Goal: Transaction & Acquisition: Subscribe to service/newsletter

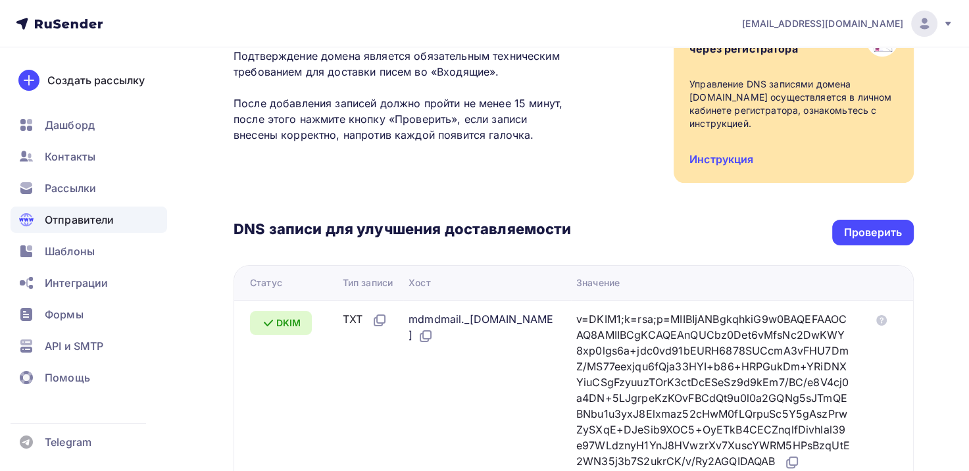
scroll to position [197, 0]
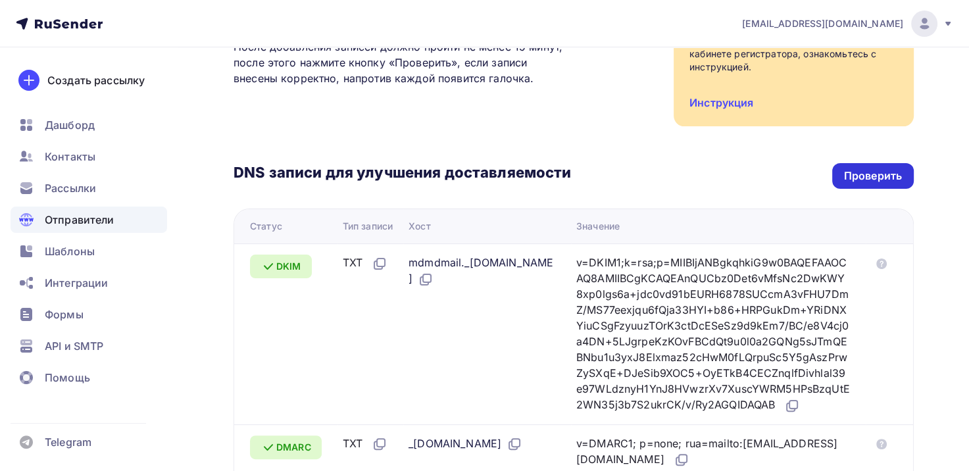
click at [885, 184] on div "Проверить" at bounding box center [873, 176] width 82 height 26
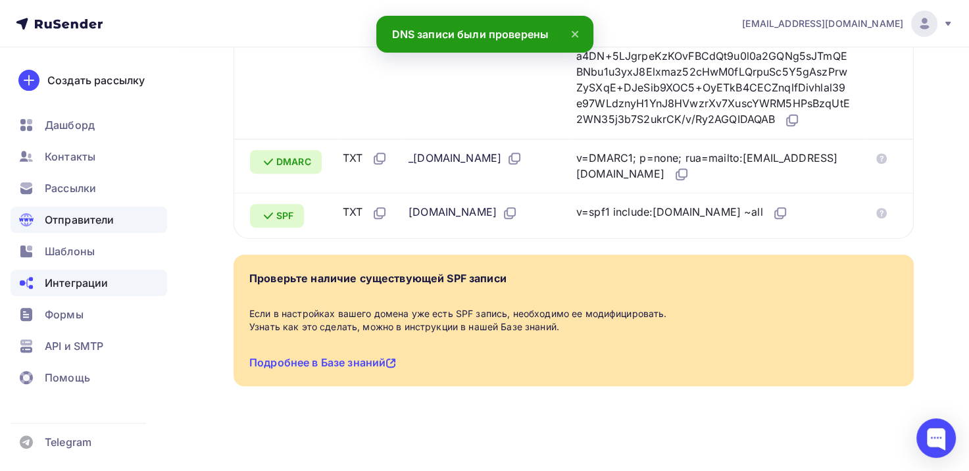
scroll to position [513, 0]
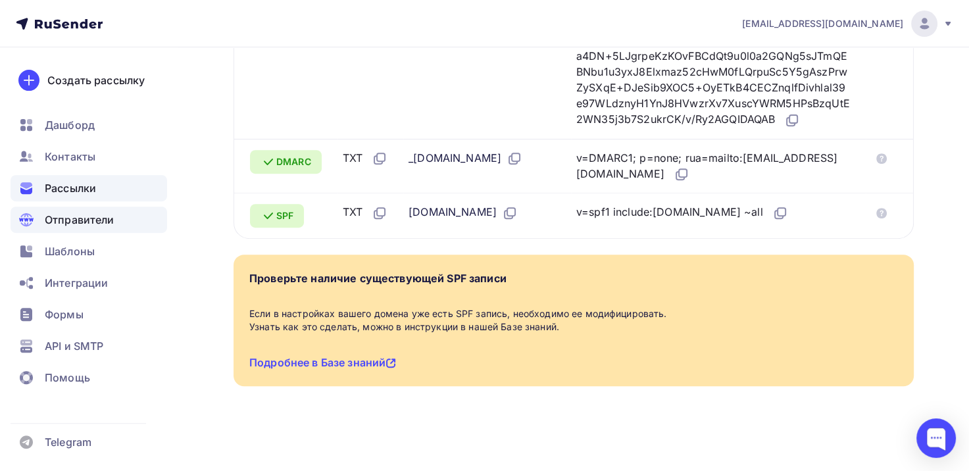
click at [77, 188] on span "Рассылки" at bounding box center [70, 188] width 51 height 16
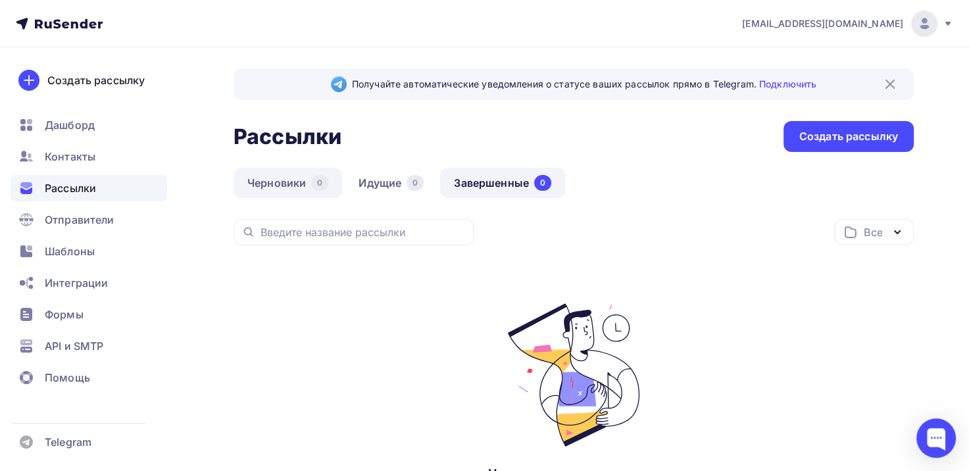
click at [262, 185] on link "Черновики 0" at bounding box center [288, 183] width 109 height 30
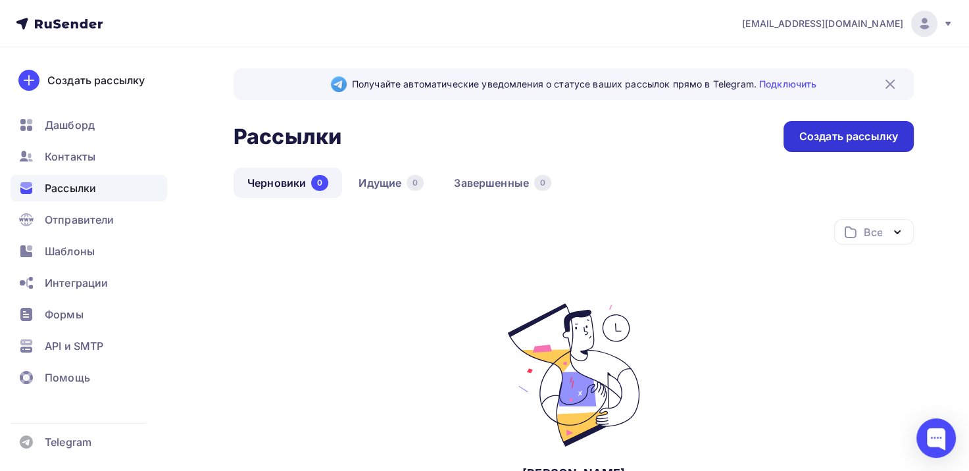
click at [863, 134] on div "Создать рассылку" at bounding box center [848, 136] width 99 height 15
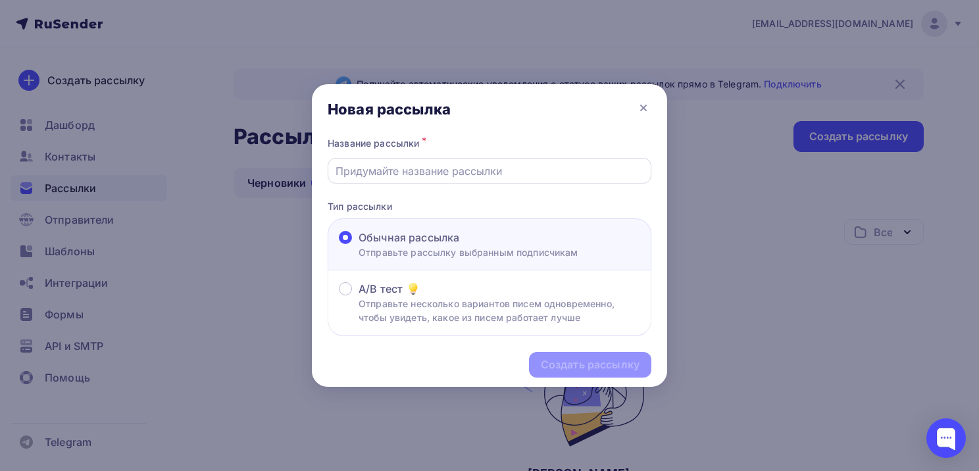
click at [467, 168] on input "text" at bounding box center [490, 171] width 309 height 16
type input "Тест"
click at [578, 374] on div "Создать рассылку" at bounding box center [590, 365] width 122 height 26
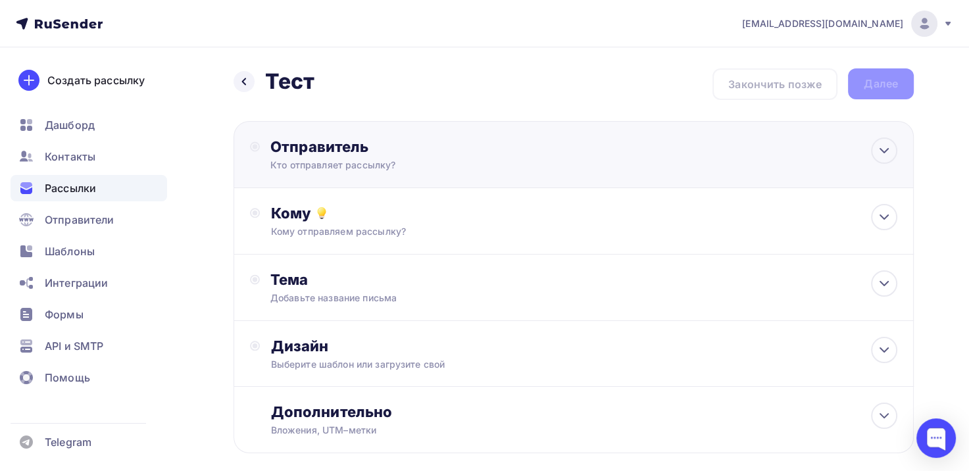
click at [368, 160] on div "Кто отправляет рассылку?" at bounding box center [398, 165] width 257 height 13
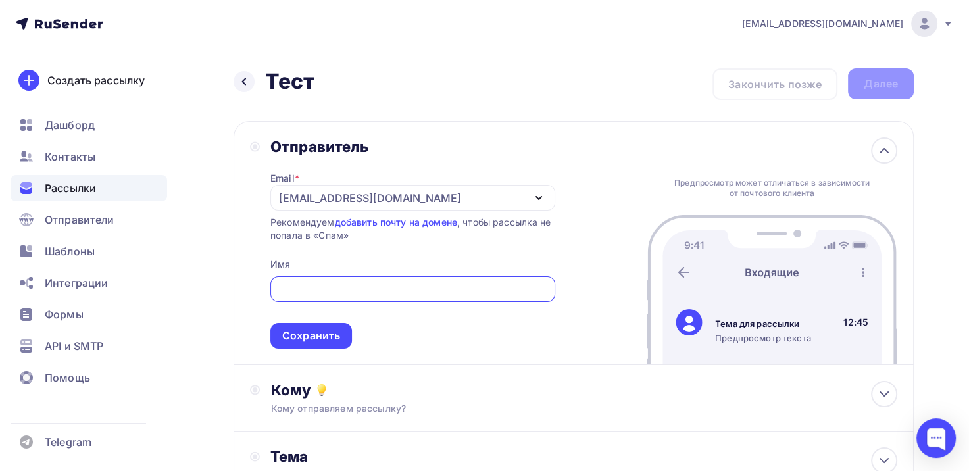
click at [297, 192] on div "[EMAIL_ADDRESS][DOMAIN_NAME]" at bounding box center [370, 198] width 182 height 16
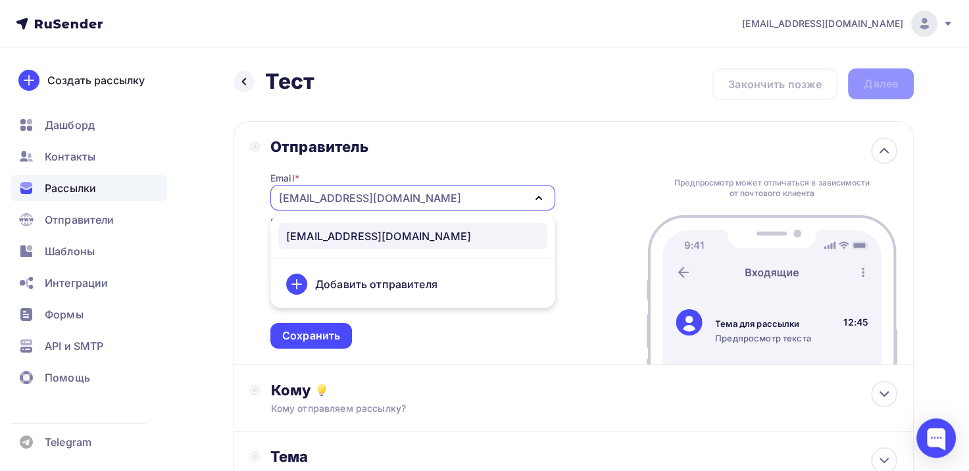
click at [400, 278] on div "Добавить отправителя" at bounding box center [376, 284] width 122 height 16
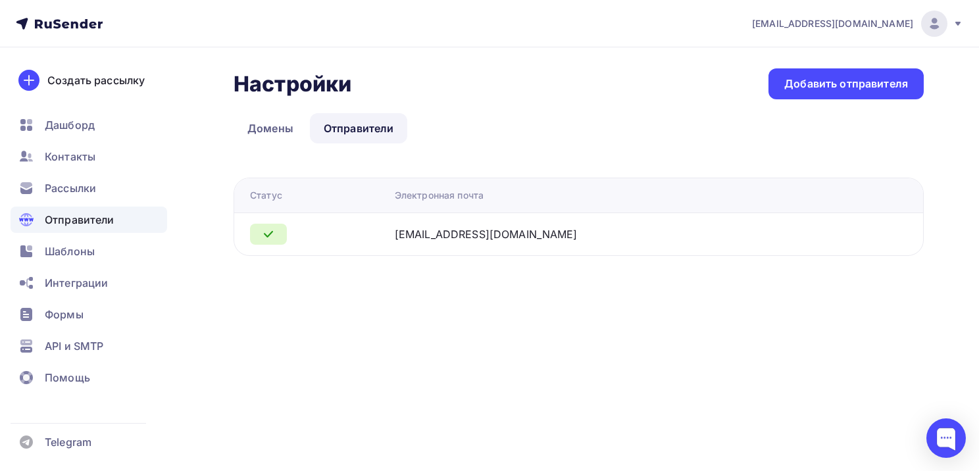
click at [399, 271] on div "Настройки Настройки Добавить отправителя Домены Отправители Отправители Домены …" at bounding box center [489, 177] width 979 height 261
click at [849, 83] on div "Добавить отправителя" at bounding box center [846, 83] width 124 height 15
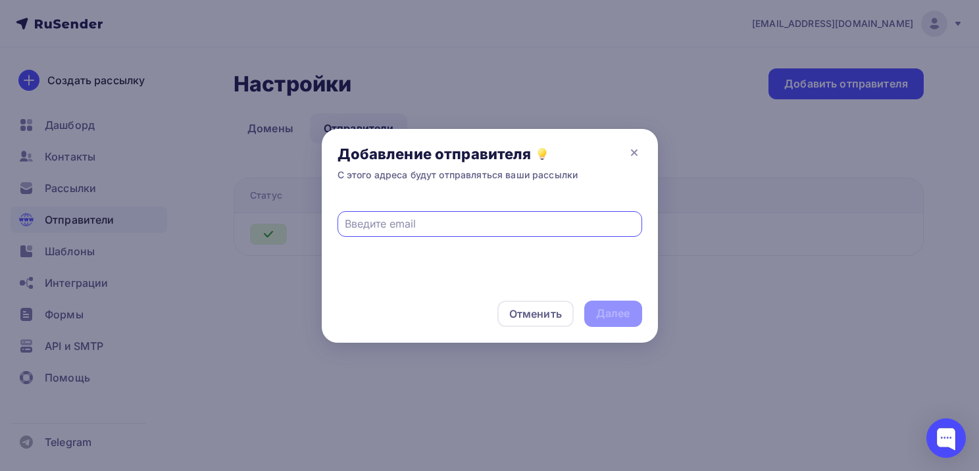
click at [367, 224] on input "text" at bounding box center [490, 224] width 290 height 16
type input "ь"
type input "[EMAIL_ADDRESS][DOMAIN_NAME]"
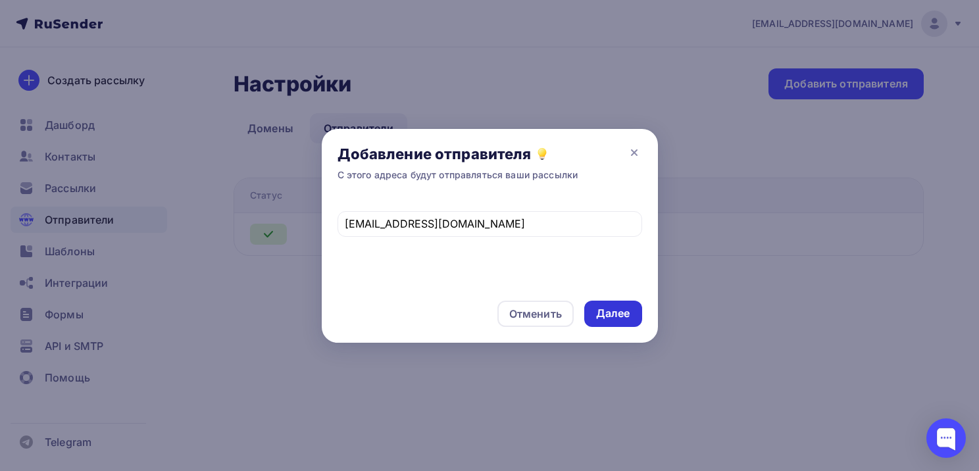
click at [611, 309] on div "Далее" at bounding box center [613, 313] width 34 height 15
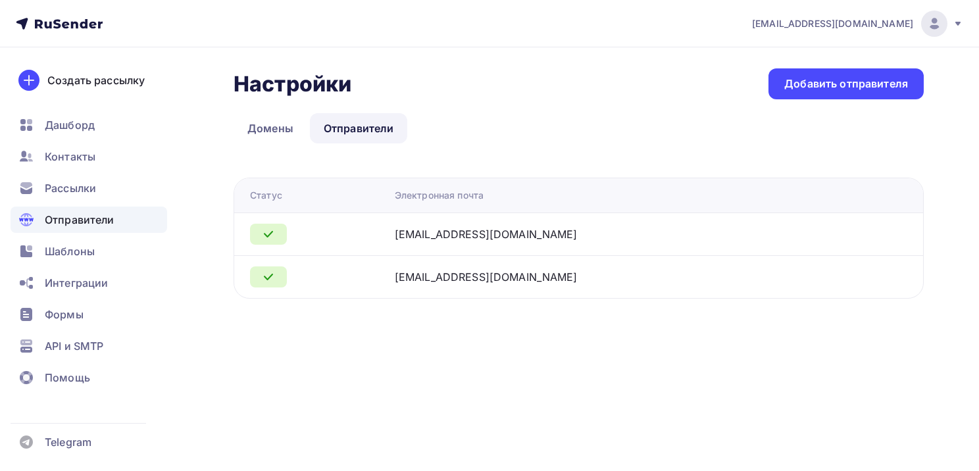
click at [521, 237] on div "[EMAIL_ADDRESS][DOMAIN_NAME]" at bounding box center [559, 234] width 329 height 16
click at [74, 193] on span "Рассылки" at bounding box center [70, 188] width 51 height 16
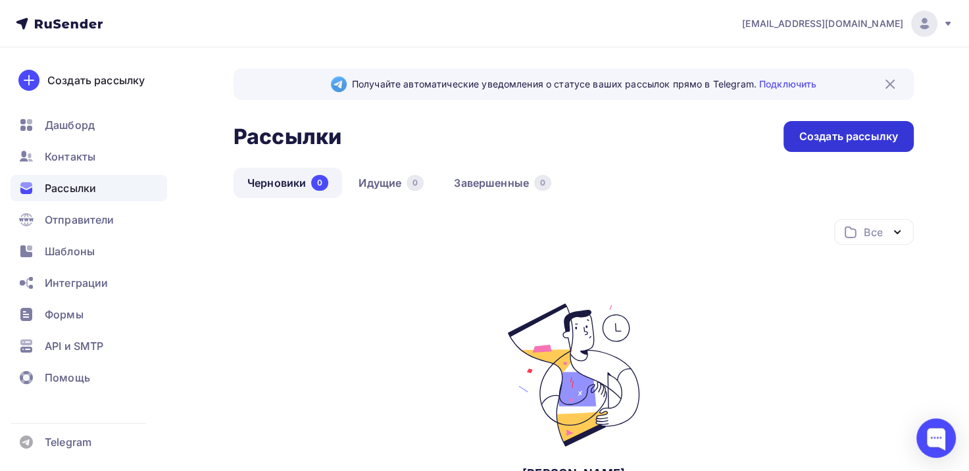
click at [892, 126] on div "Создать рассылку" at bounding box center [849, 136] width 130 height 31
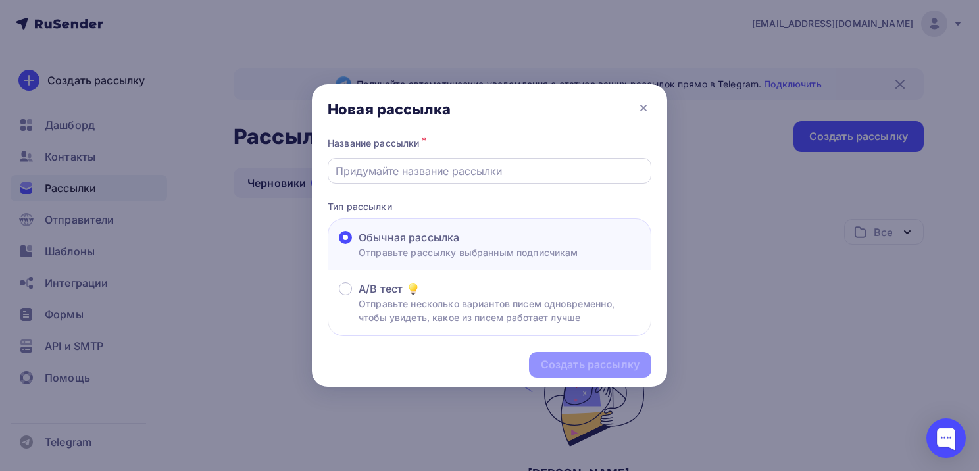
click at [450, 176] on input "text" at bounding box center [490, 171] width 309 height 16
click at [389, 174] on input "text" at bounding box center [490, 171] width 309 height 16
type input "Тест"
click at [553, 361] on div "Создать рассылку" at bounding box center [590, 364] width 99 height 15
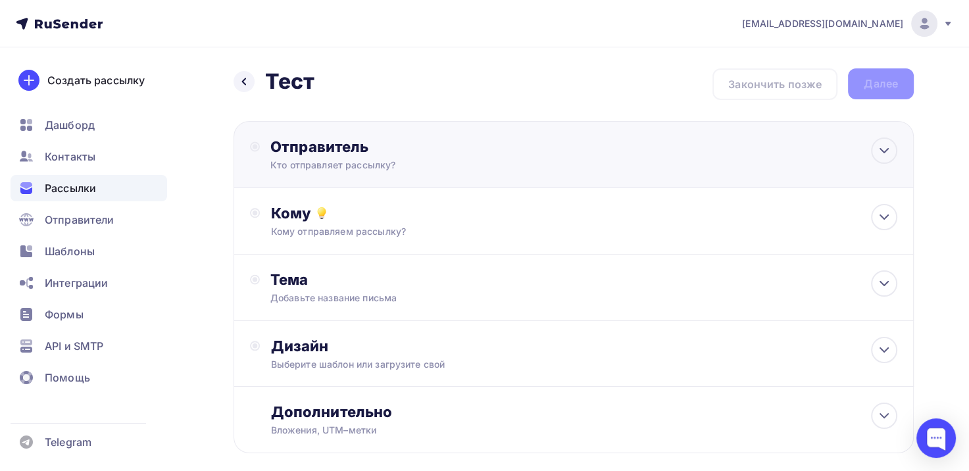
click at [355, 161] on div "Кто отправляет рассылку?" at bounding box center [398, 165] width 257 height 13
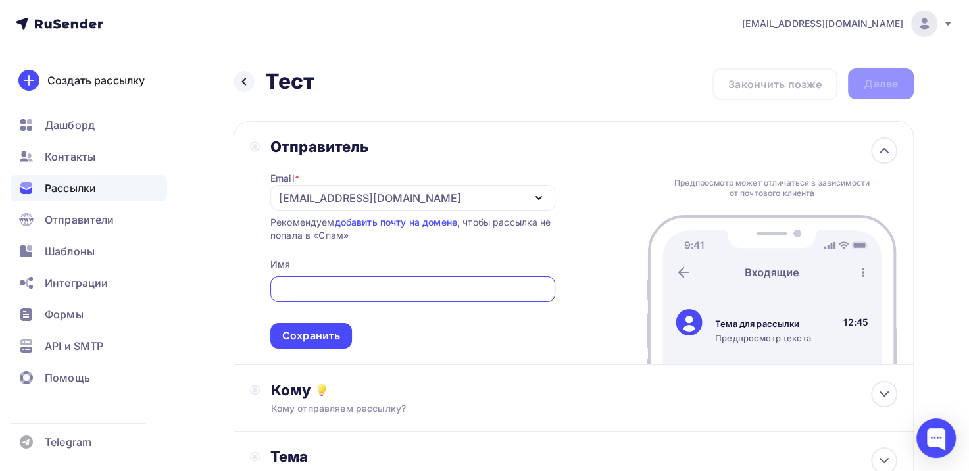
click at [295, 201] on div "[EMAIL_ADDRESS][DOMAIN_NAME]" at bounding box center [370, 198] width 182 height 16
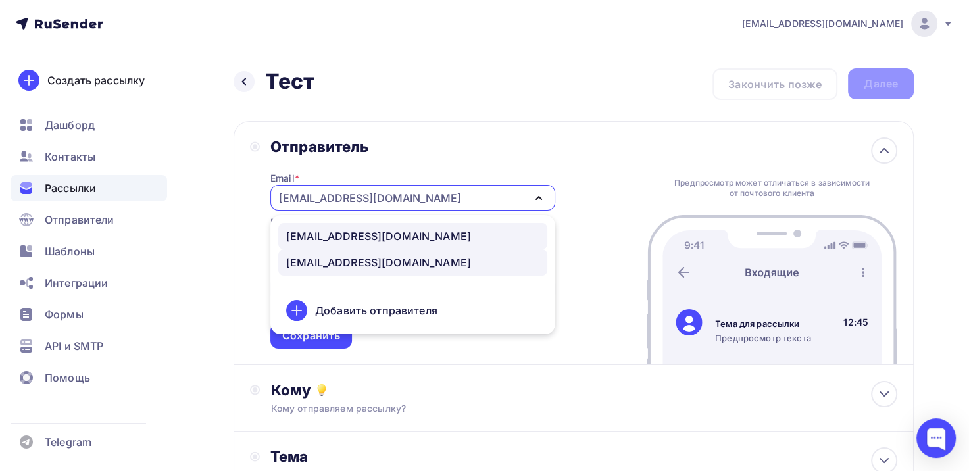
click at [334, 240] on div "[EMAIL_ADDRESS][DOMAIN_NAME]" at bounding box center [378, 236] width 185 height 16
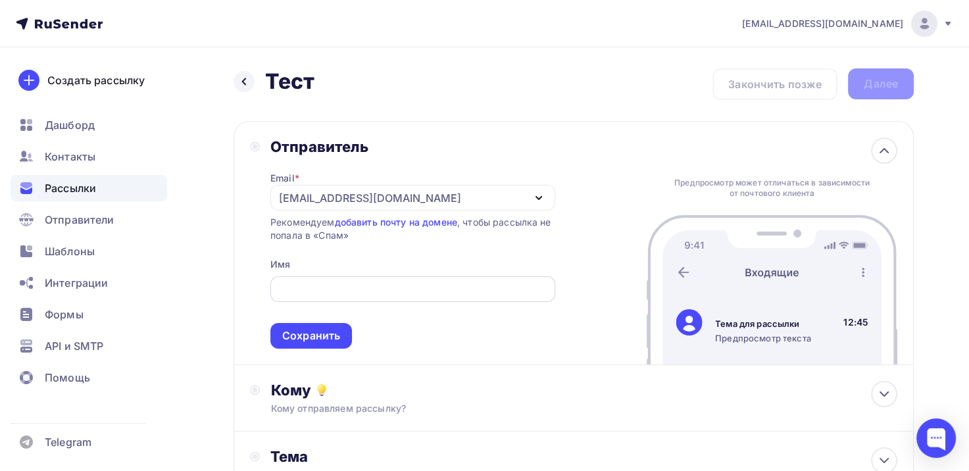
click at [339, 284] on input "text" at bounding box center [413, 290] width 270 height 16
click at [301, 288] on input "text" at bounding box center [413, 290] width 270 height 16
type input "N"
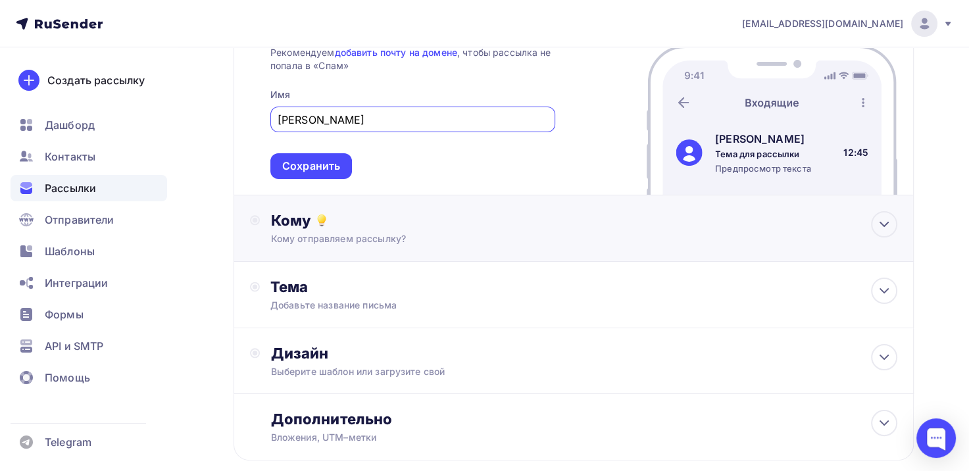
scroll to position [197, 0]
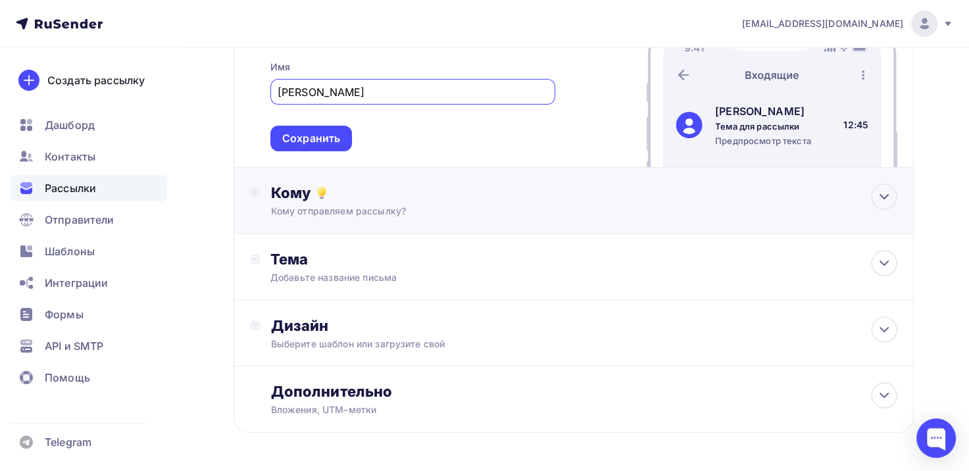
type input "Марина Ким"
click at [418, 200] on div "Кому" at bounding box center [583, 193] width 627 height 18
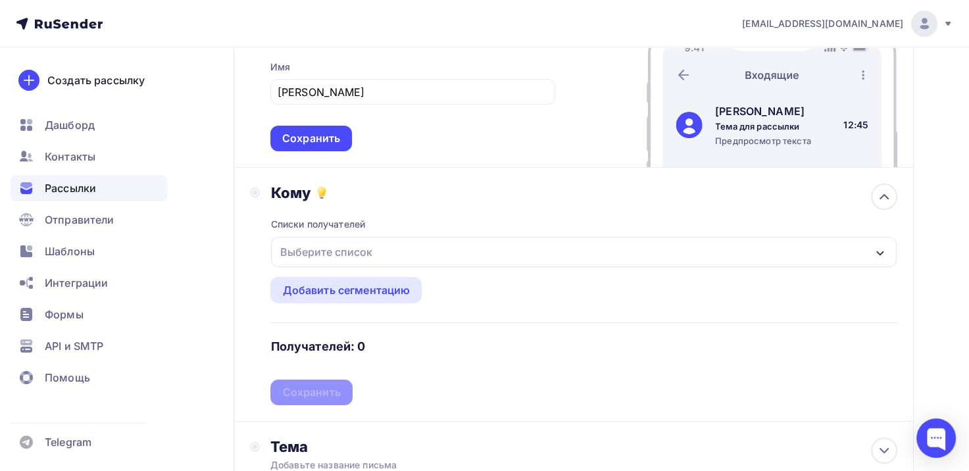
click at [360, 249] on div "Выберите список" at bounding box center [325, 252] width 103 height 24
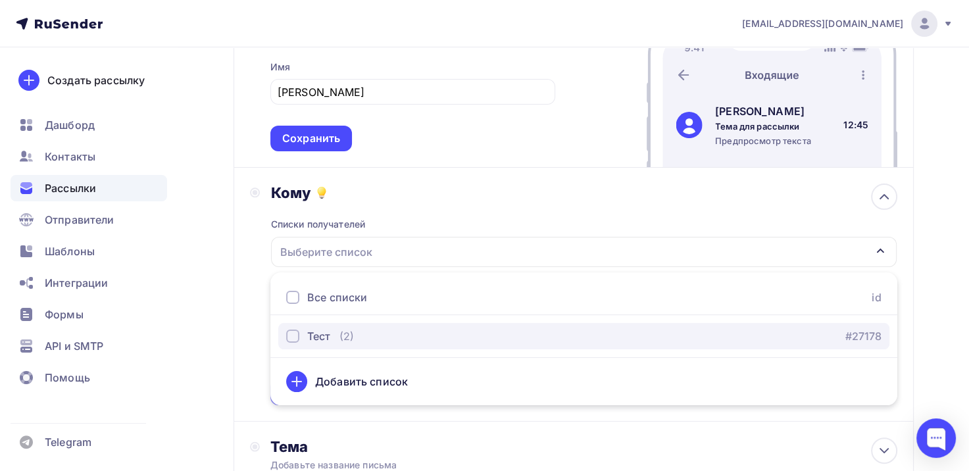
click at [330, 333] on div "Тест" at bounding box center [318, 336] width 23 height 16
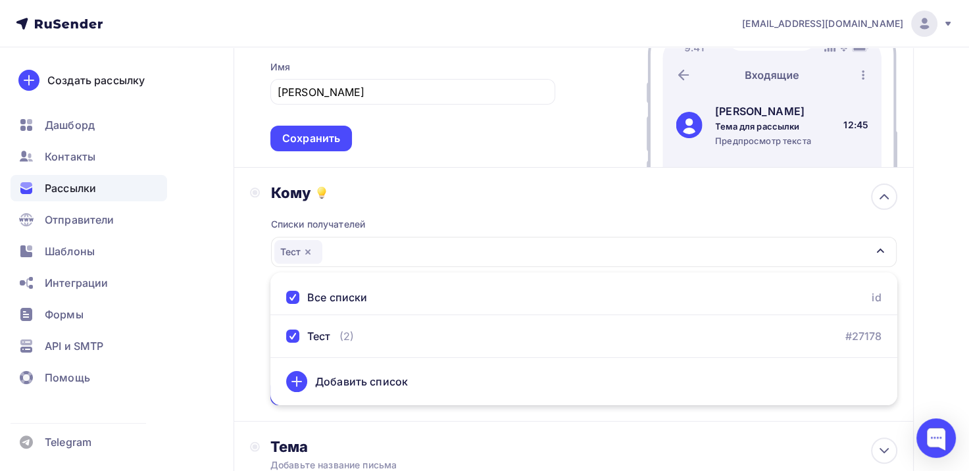
click at [234, 288] on div "Кому Списки получателей Тест Все списки id Тест (2) #27178 Добавить список Доба…" at bounding box center [574, 295] width 680 height 254
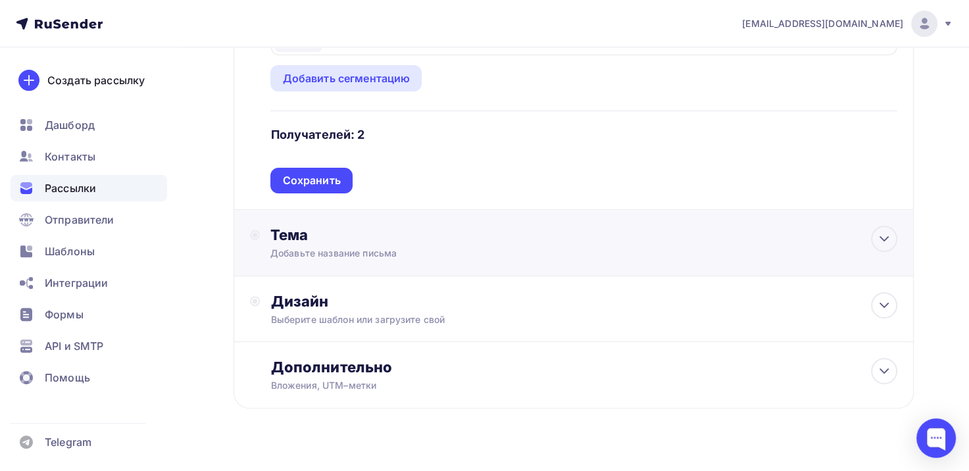
scroll to position [429, 0]
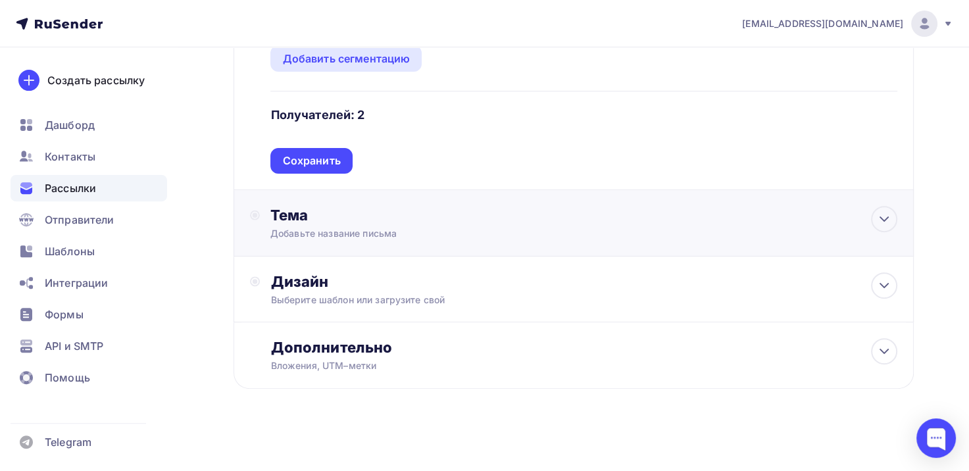
click at [372, 218] on div "Тема" at bounding box center [400, 215] width 260 height 18
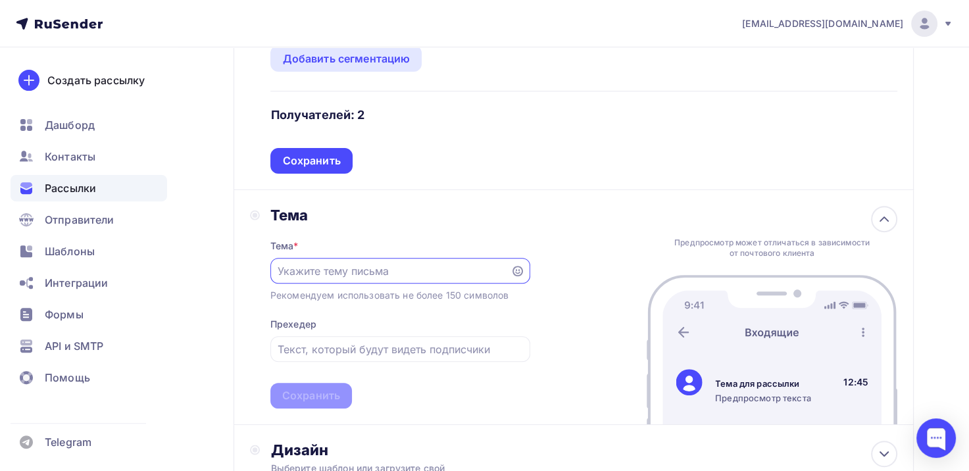
scroll to position [0, 0]
click at [369, 264] on input "text" at bounding box center [390, 272] width 225 height 16
type input "В"
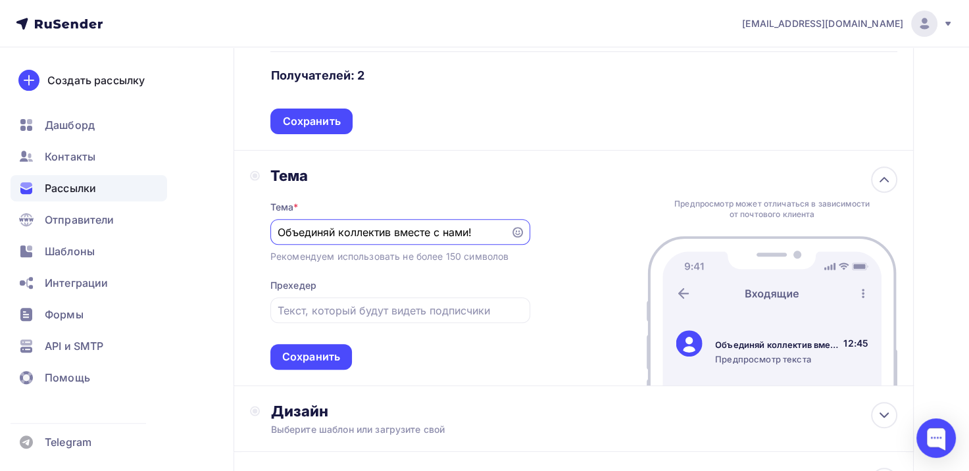
scroll to position [561, 0]
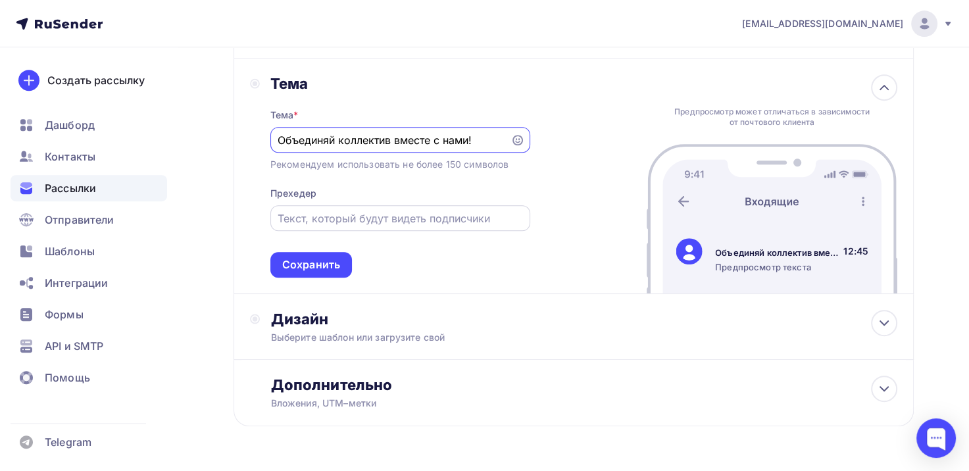
type input "Объединяй коллектив вместе с нами!"
click at [315, 211] on input "text" at bounding box center [400, 219] width 245 height 16
click at [320, 212] on input "text" at bounding box center [400, 219] width 245 height 16
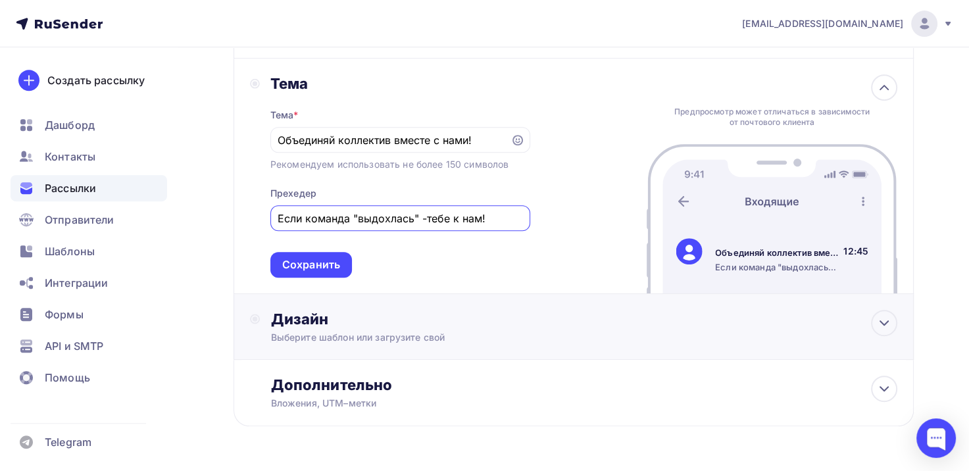
type input "Если команда "выдохлась" -тебе к нам!"
click at [328, 324] on div "Дизайн" at bounding box center [583, 319] width 627 height 18
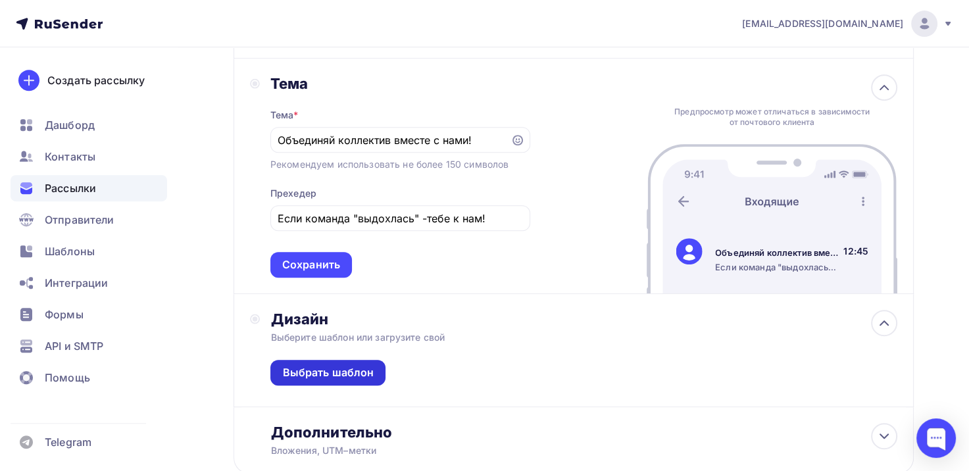
click at [327, 370] on div "Выбрать шаблон" at bounding box center [327, 372] width 91 height 15
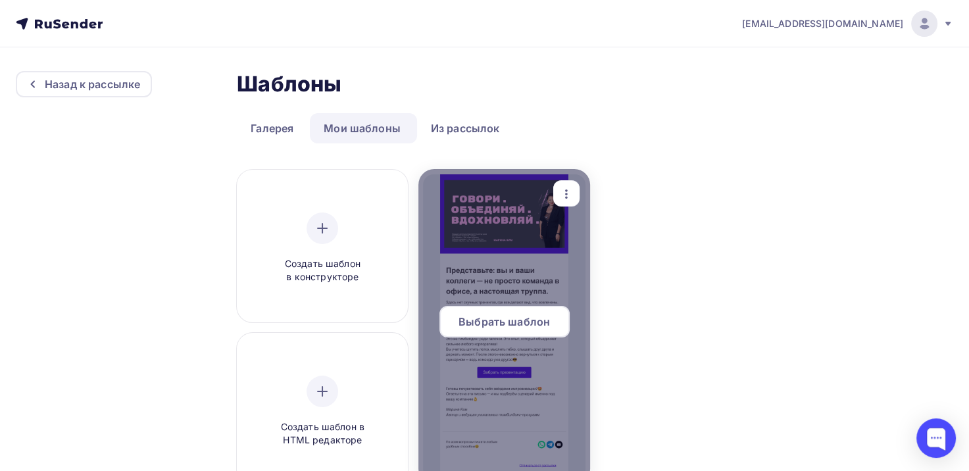
click at [468, 263] on div at bounding box center [503, 327] width 171 height 316
click at [498, 324] on span "Выбрать шаблон" at bounding box center [504, 322] width 91 height 16
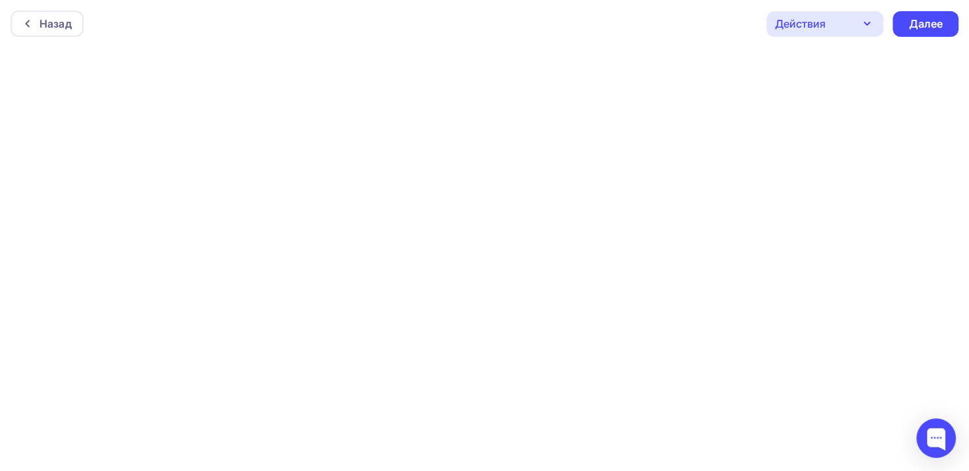
scroll to position [3, 0]
click at [936, 31] on div "Далее" at bounding box center [926, 22] width 66 height 26
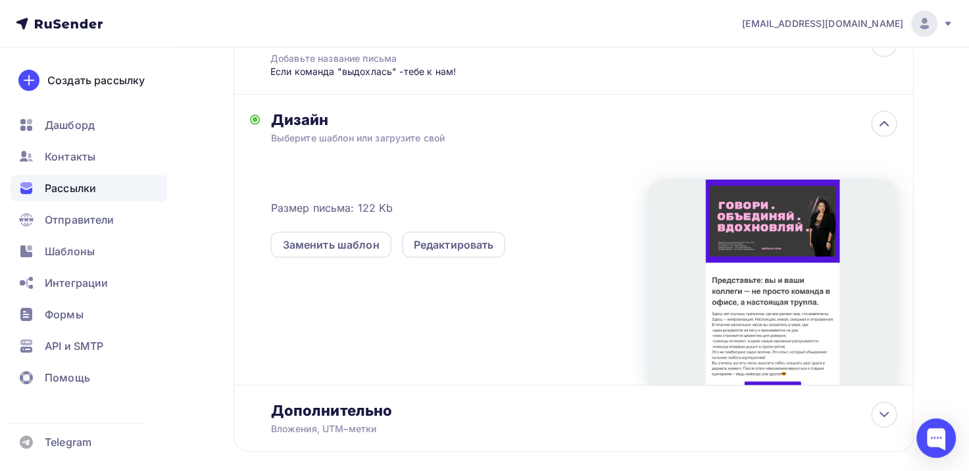
scroll to position [304, 0]
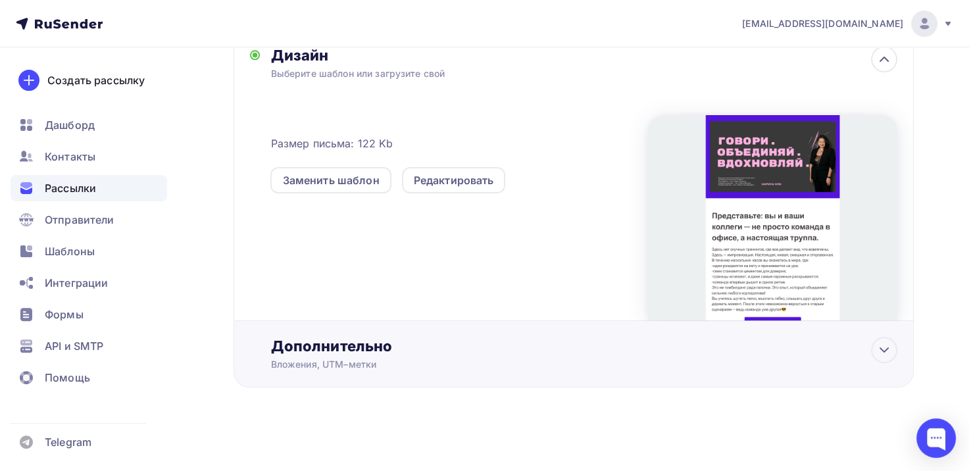
click at [628, 361] on div "Вложения, UTM–метки" at bounding box center [552, 364] width 564 height 13
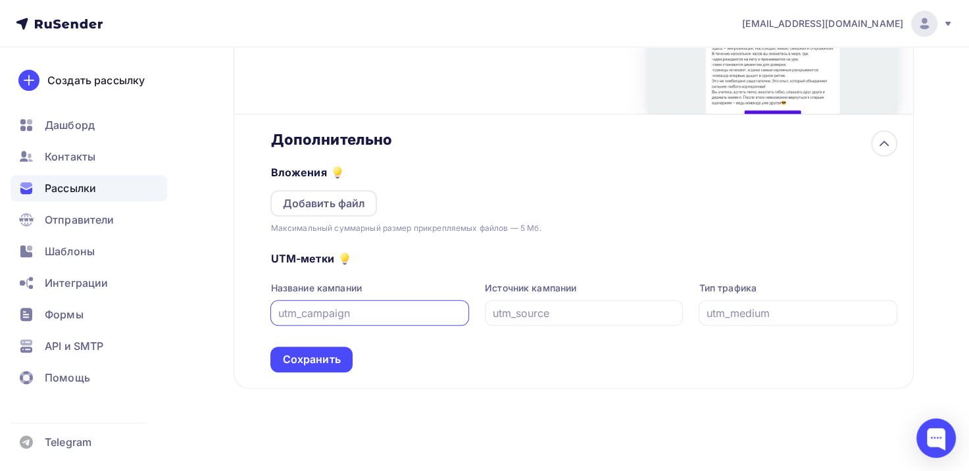
scroll to position [511, 0]
click at [345, 203] on div "Добавить файл" at bounding box center [323, 203] width 83 height 16
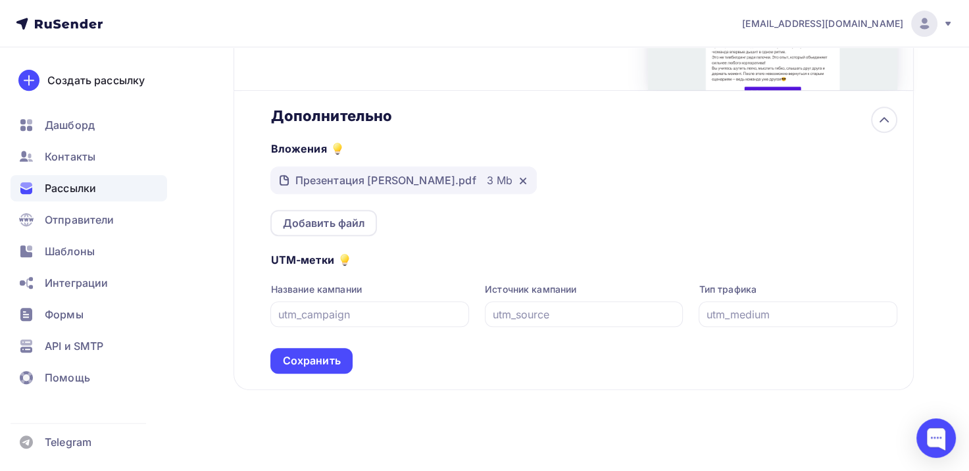
scroll to position [536, 0]
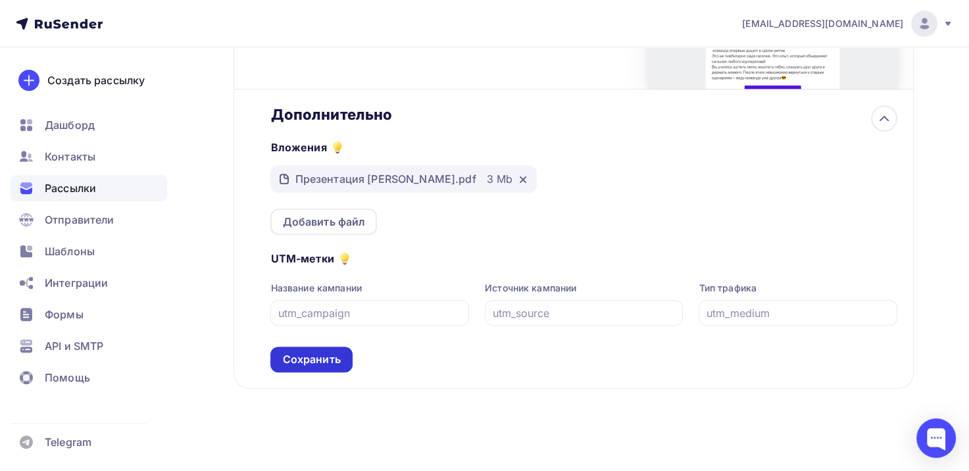
click at [329, 359] on div "Сохранить" at bounding box center [311, 359] width 58 height 15
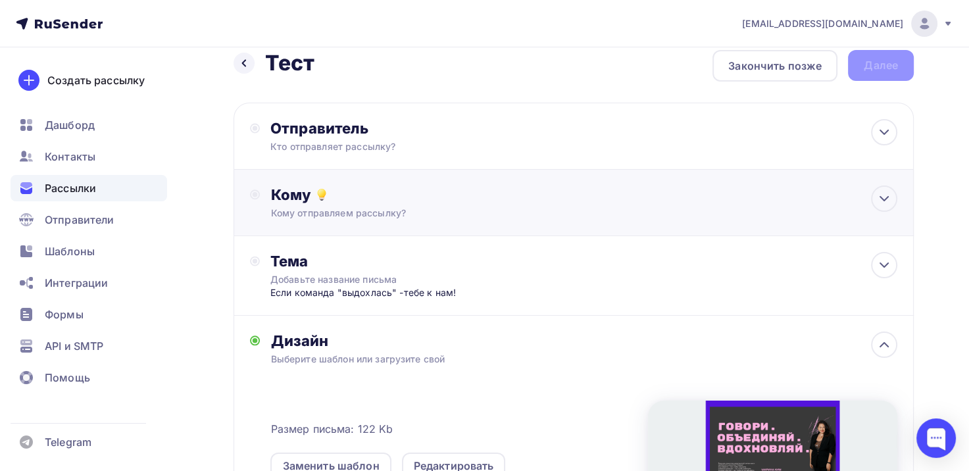
scroll to position [0, 0]
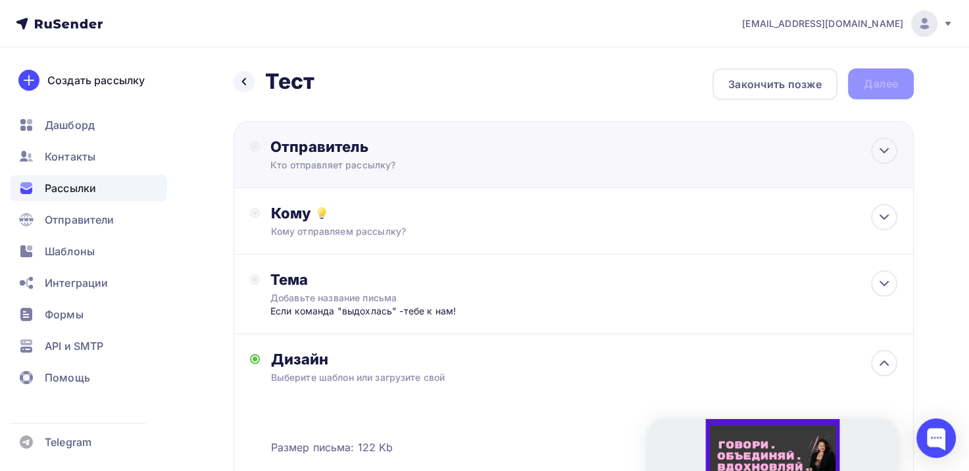
click at [465, 166] on div "Кто отправляет рассылку?" at bounding box center [398, 165] width 257 height 13
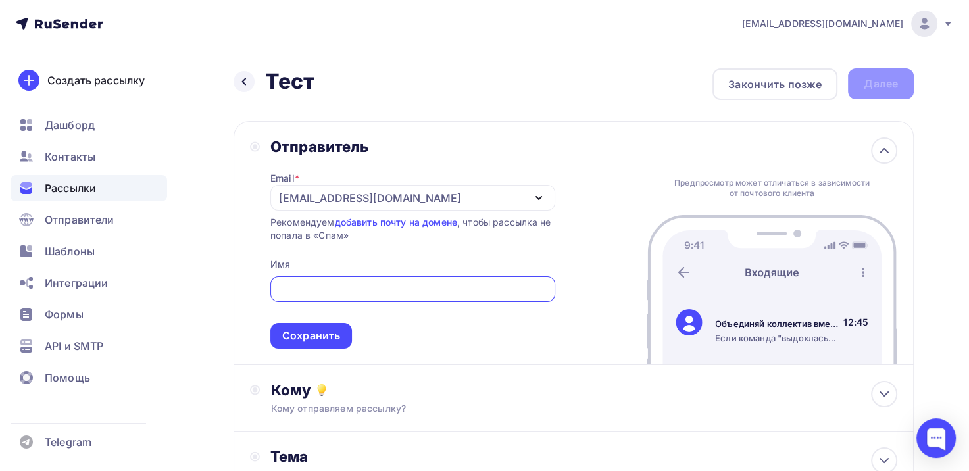
click at [507, 200] on div "[EMAIL_ADDRESS][DOMAIN_NAME]" at bounding box center [412, 198] width 285 height 26
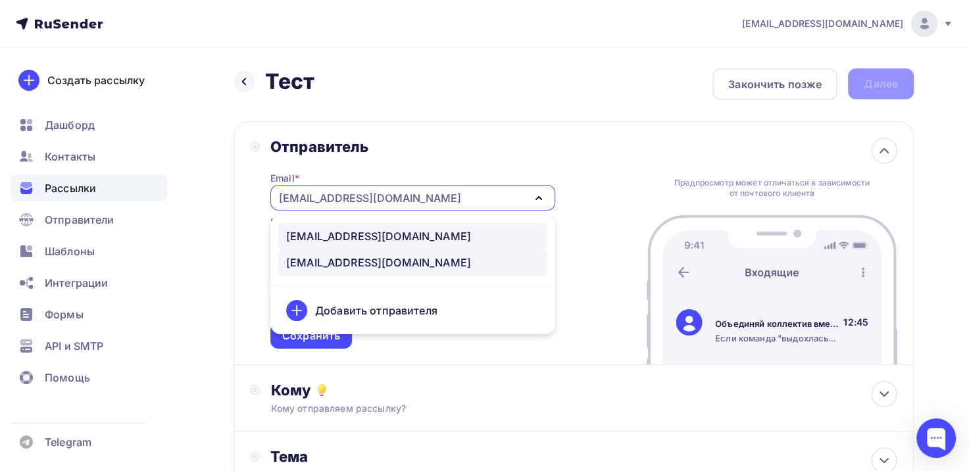
click at [395, 234] on div "[EMAIL_ADDRESS][DOMAIN_NAME]" at bounding box center [412, 236] width 253 height 16
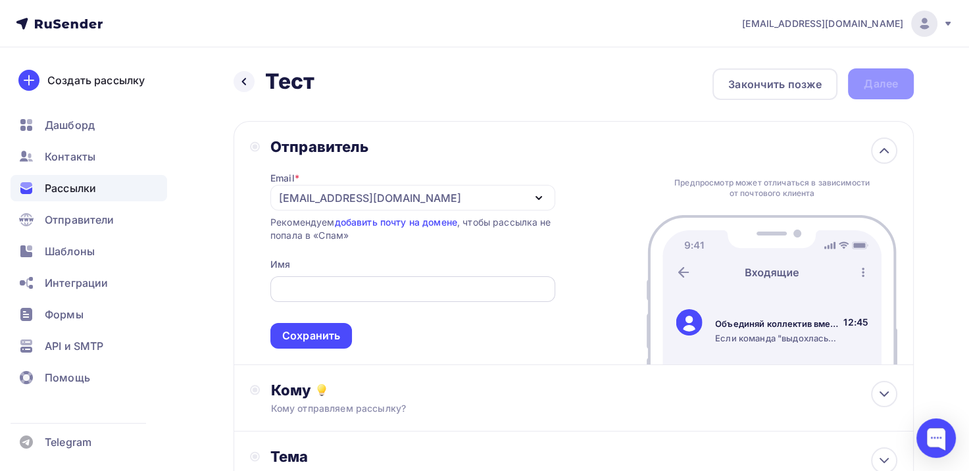
click at [342, 283] on input "text" at bounding box center [413, 290] width 270 height 16
type input "Марина Ким"
click at [312, 326] on div "Сохранить" at bounding box center [311, 336] width 82 height 26
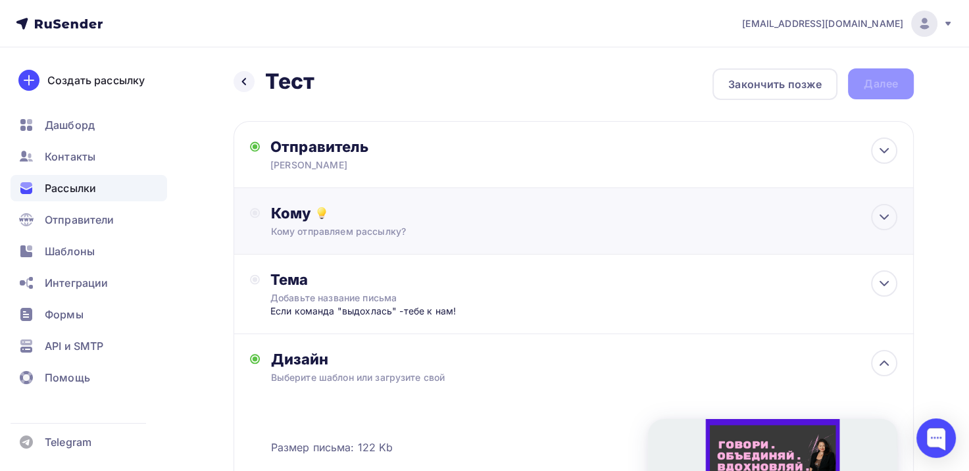
drag, startPoint x: 347, startPoint y: 229, endPoint x: 355, endPoint y: 229, distance: 7.9
click at [347, 229] on div "Кому отправляем рассылку?" at bounding box center [552, 231] width 564 height 13
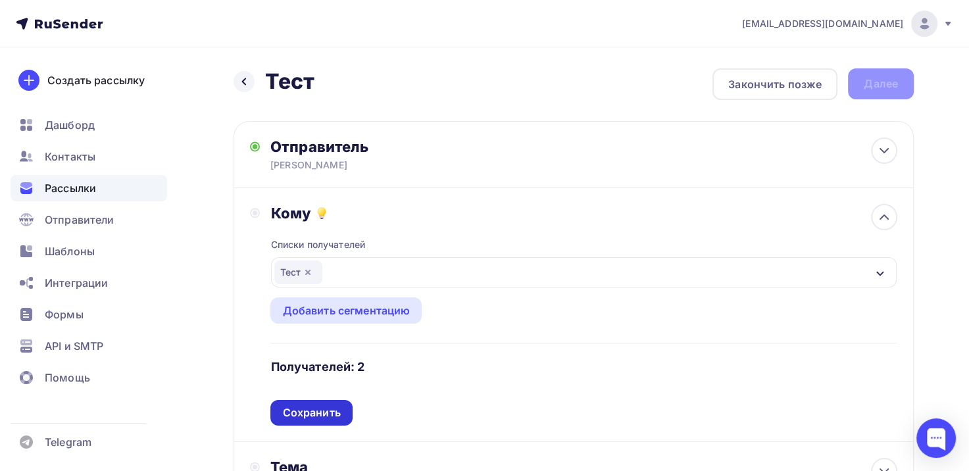
click at [324, 420] on div "Сохранить" at bounding box center [311, 413] width 82 height 26
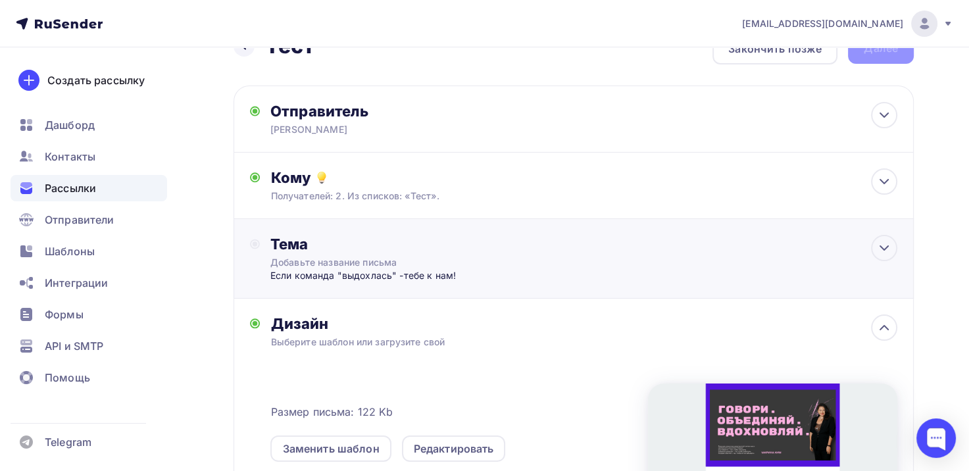
scroll to position [66, 0]
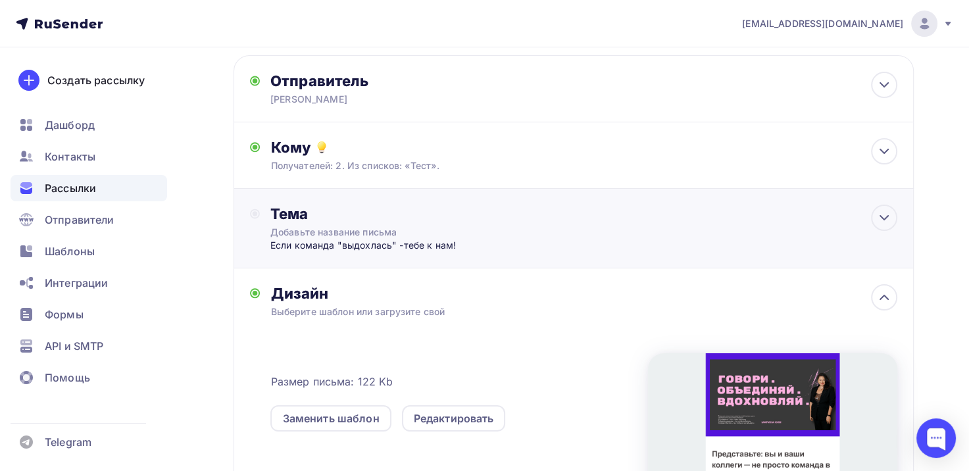
click at [249, 216] on div "Тема Добавьте название письма Если команда "выдохлась" -тебе к нам! Тема * Объе…" at bounding box center [574, 229] width 680 height 80
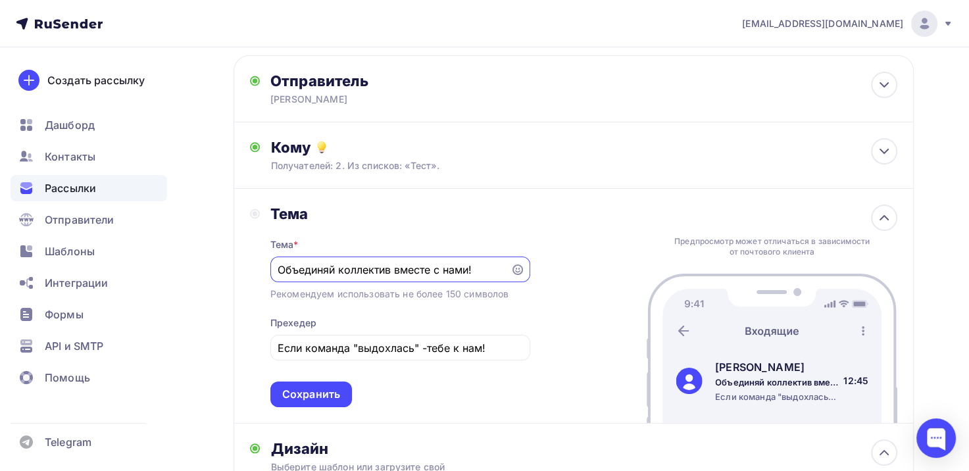
scroll to position [0, 0]
click at [339, 384] on div "Сохранить" at bounding box center [311, 395] width 82 height 26
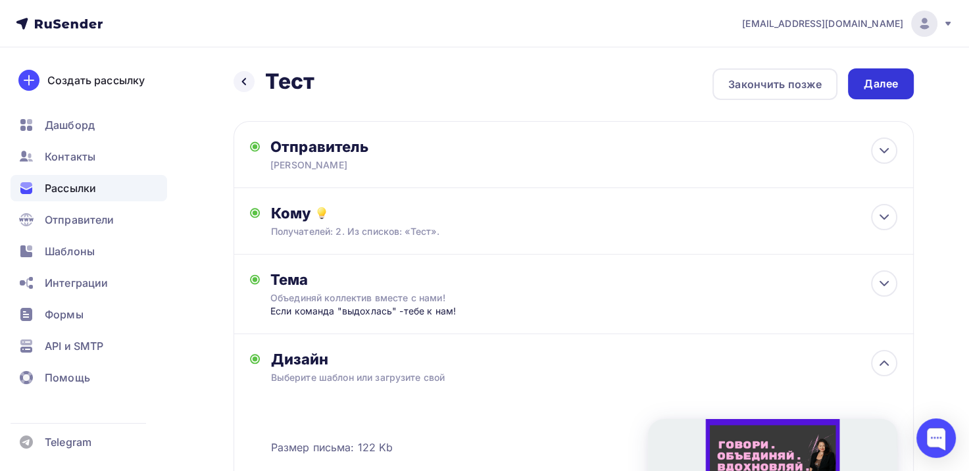
click at [869, 79] on div "Далее" at bounding box center [881, 83] width 34 height 15
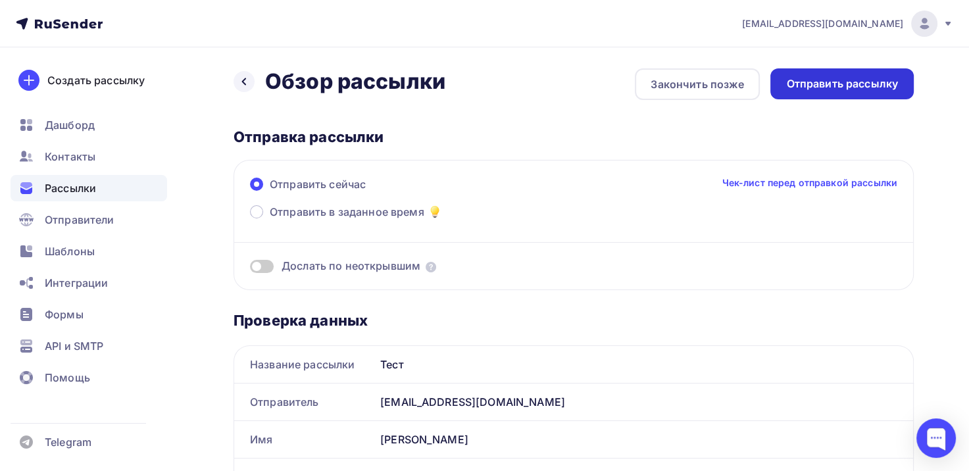
click at [831, 77] on div "Отправить рассылку" at bounding box center [842, 83] width 112 height 15
